Goal: Transaction & Acquisition: Purchase product/service

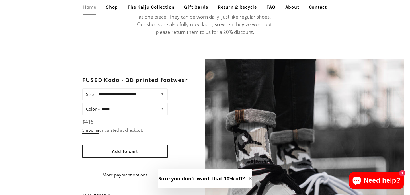
scroll to position [392, 0]
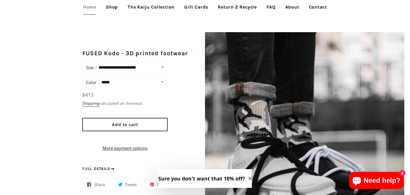
click at [111, 8] on link "Shop" at bounding box center [112, 7] width 20 height 14
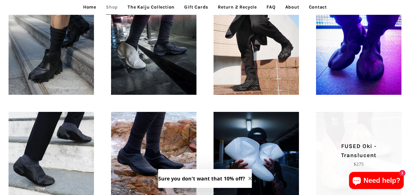
scroll to position [453, 0]
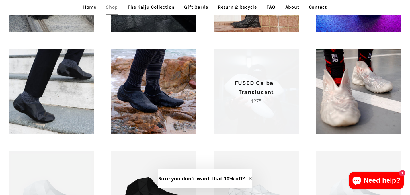
click at [248, 98] on p "Regular price $275" at bounding box center [255, 100] width 65 height 7
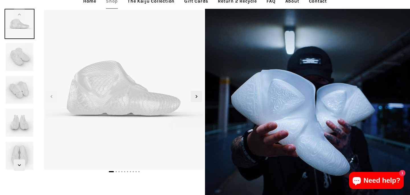
click at [104, 96] on img at bounding box center [180, 75] width 615 height 615
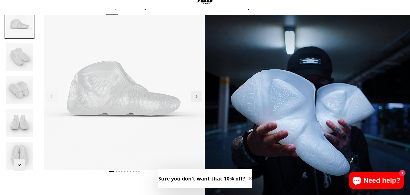
scroll to position [24, 0]
click at [162, 65] on img at bounding box center [137, 67] width 615 height 615
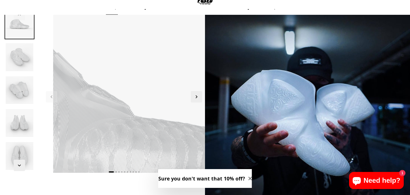
click at [156, 93] on img at bounding box center [39, 108] width 615 height 615
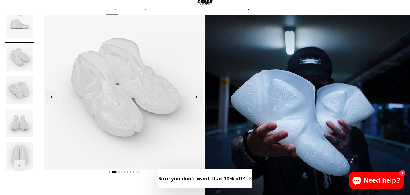
click at [22, 61] on img at bounding box center [20, 57] width 30 height 30
click at [17, 99] on img at bounding box center [20, 90] width 30 height 30
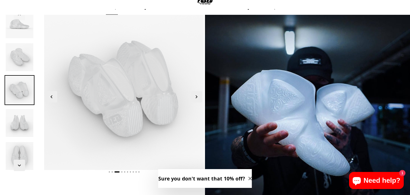
click at [18, 67] on img at bounding box center [20, 57] width 30 height 30
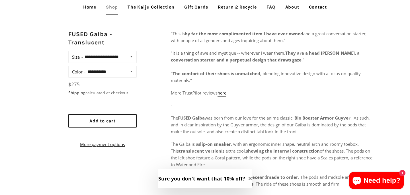
scroll to position [233, 0]
